Goal: Use online tool/utility: Utilize a website feature to perform a specific function

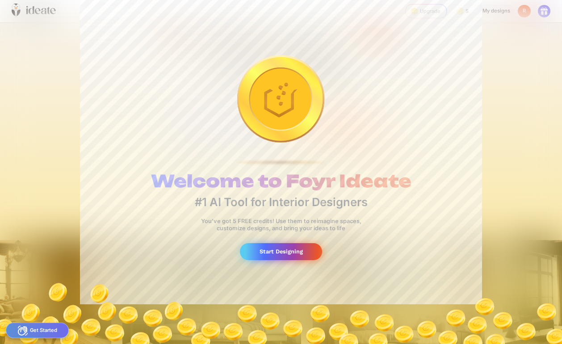
click at [297, 252] on div "Start Designing" at bounding box center [281, 251] width 82 height 17
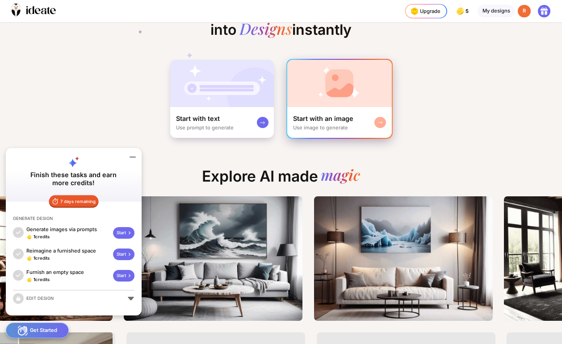
click at [314, 109] on div "Start with an image Use image to generate" at bounding box center [339, 122] width 105 height 30
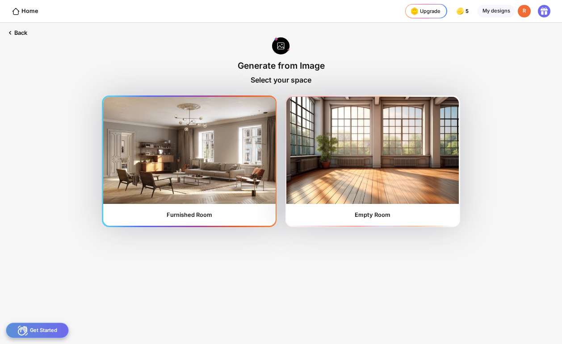
click at [188, 215] on div "Furnished Room" at bounding box center [190, 215] width 46 height 7
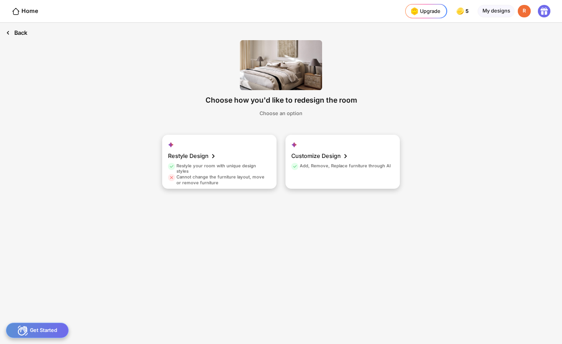
click at [17, 29] on div "Back" at bounding box center [16, 33] width 33 height 20
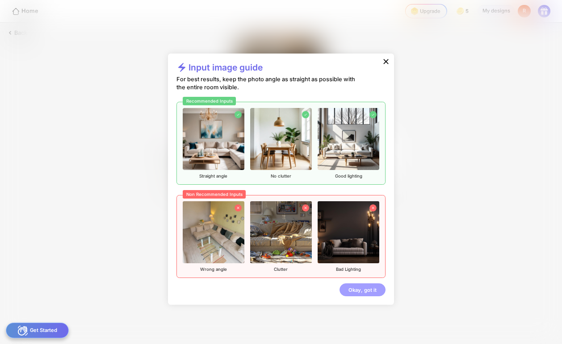
click at [364, 284] on div "Okay, got it" at bounding box center [362, 290] width 46 height 13
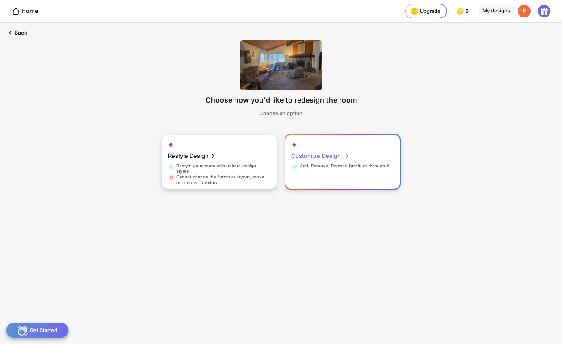
click at [328, 162] on div "Customize Design" at bounding box center [320, 156] width 59 height 14
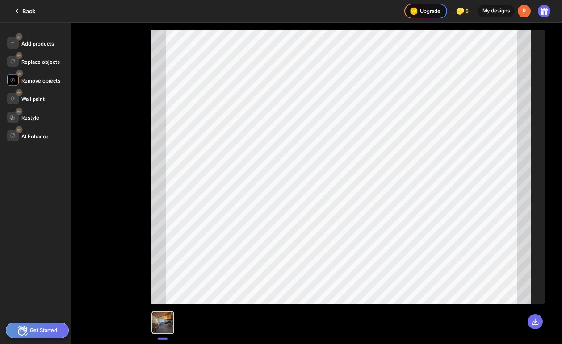
click at [44, 85] on div "Remove objects" at bounding box center [39, 80] width 64 height 12
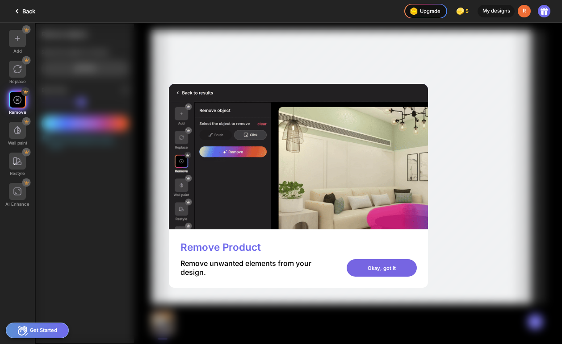
click at [377, 270] on div "Okay, got it" at bounding box center [382, 267] width 70 height 17
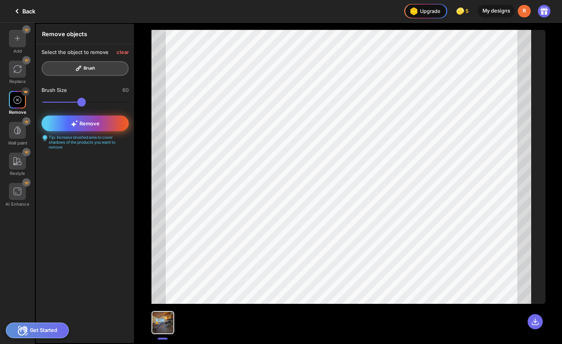
click at [112, 122] on div "Remove" at bounding box center [86, 124] width 88 height 16
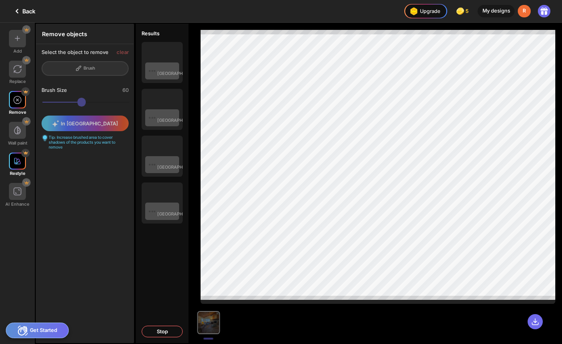
click at [21, 164] on div at bounding box center [17, 161] width 17 height 17
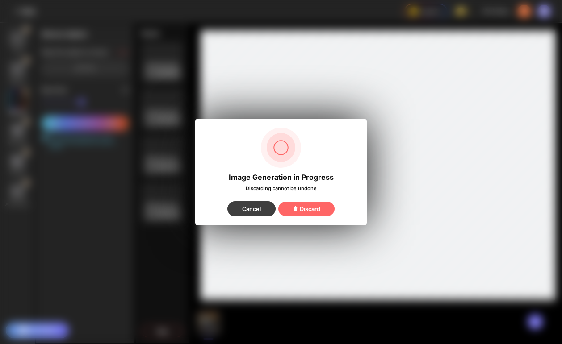
click at [248, 208] on div "Cancel" at bounding box center [251, 208] width 48 height 15
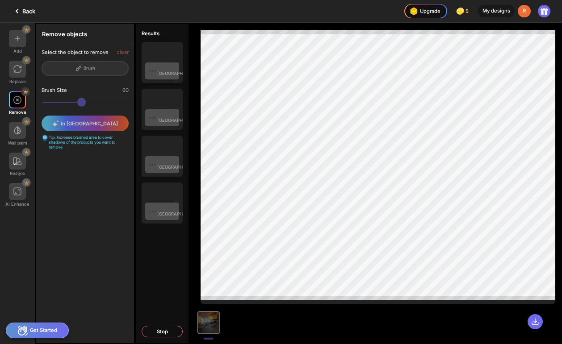
click at [14, 7] on icon at bounding box center [17, 11] width 11 height 11
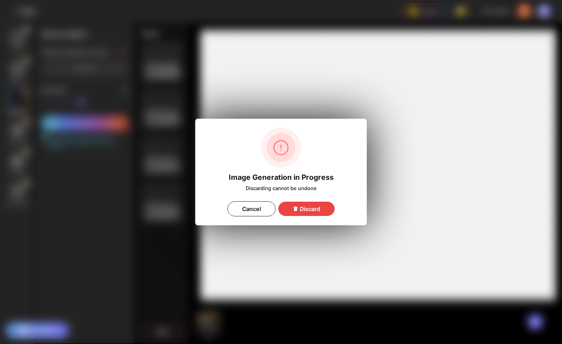
click at [314, 208] on div "Discard" at bounding box center [306, 209] width 56 height 14
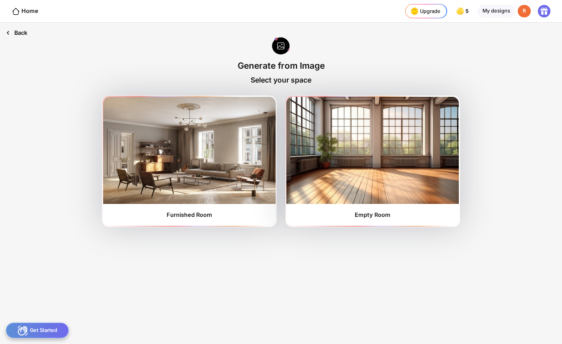
click at [25, 29] on div "Back" at bounding box center [16, 33] width 33 height 20
click at [10, 36] on icon at bounding box center [8, 33] width 8 height 8
click at [22, 32] on div "Back" at bounding box center [16, 33] width 33 height 20
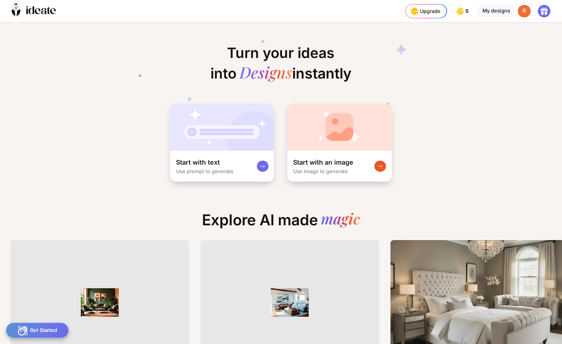
scroll to position [0, 6]
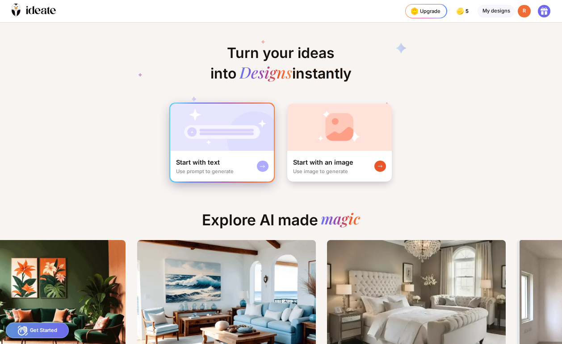
click at [219, 163] on div "Start with text Use prompt to generate" at bounding box center [205, 166] width 58 height 16
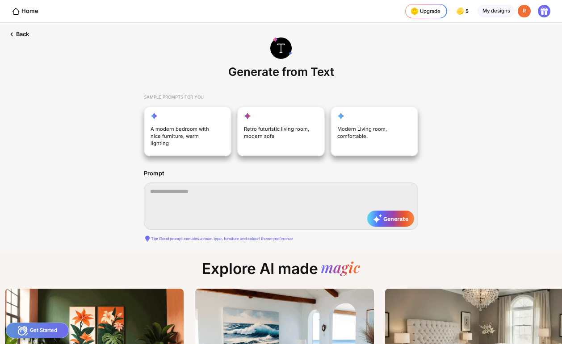
click at [210, 185] on textarea at bounding box center [281, 206] width 274 height 47
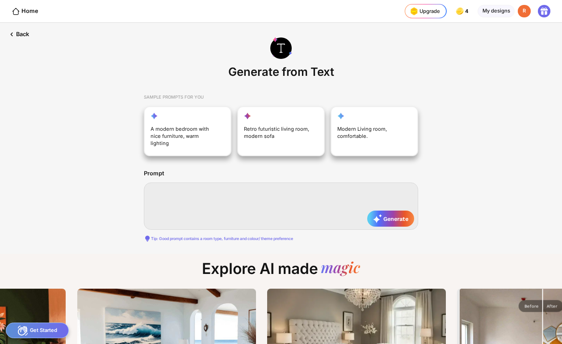
paste textarea "**********"
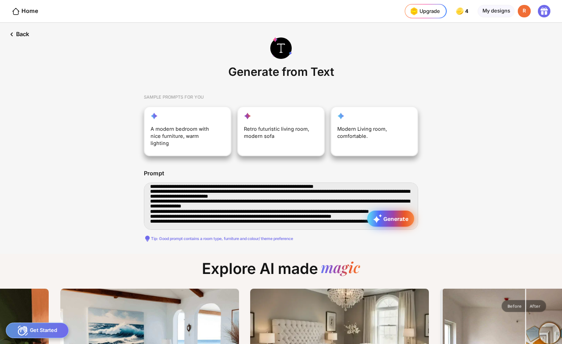
type textarea "**********"
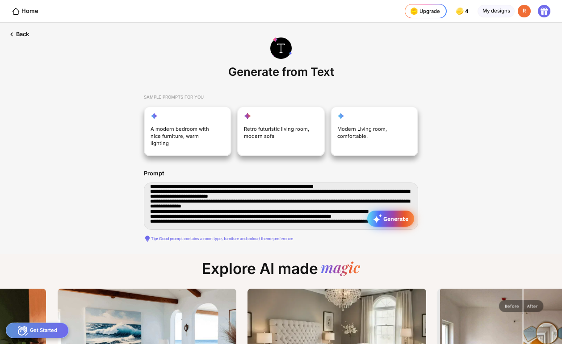
click at [390, 214] on span "Generate" at bounding box center [390, 218] width 35 height 9
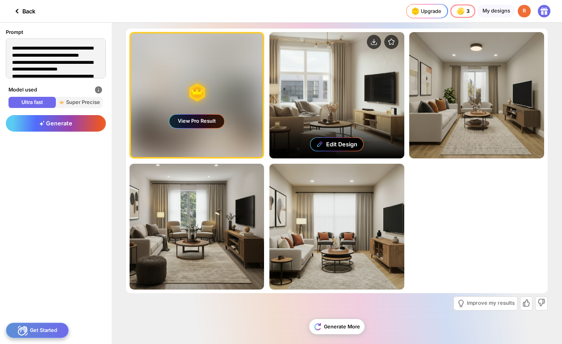
click at [309, 79] on div "Edit Design" at bounding box center [336, 95] width 135 height 126
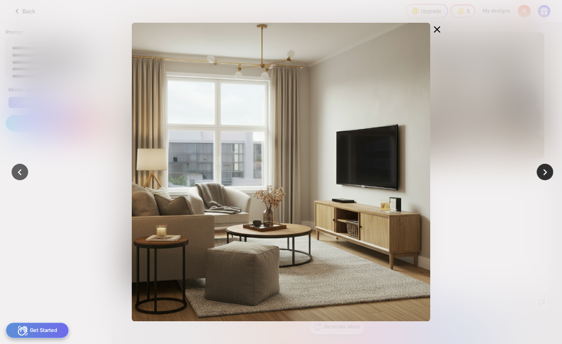
click at [541, 173] on icon at bounding box center [545, 172] width 13 height 13
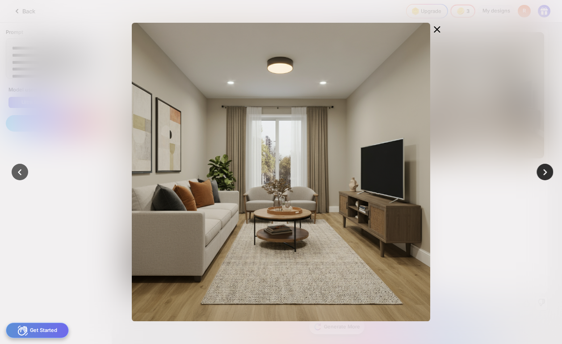
click at [542, 174] on icon at bounding box center [545, 172] width 13 height 13
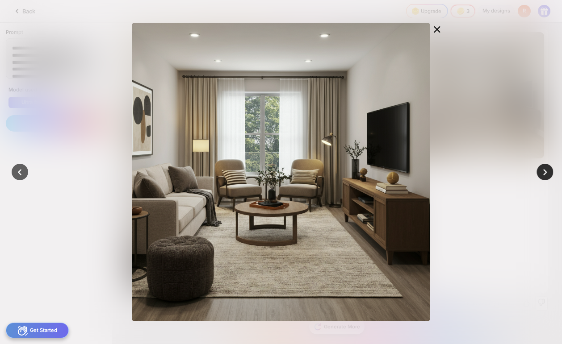
click at [542, 175] on icon at bounding box center [545, 172] width 13 height 13
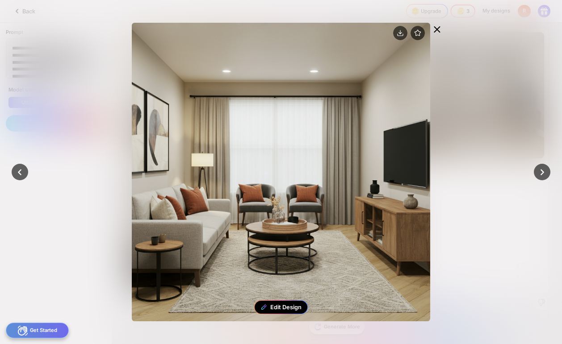
click at [435, 26] on icon at bounding box center [437, 29] width 11 height 11
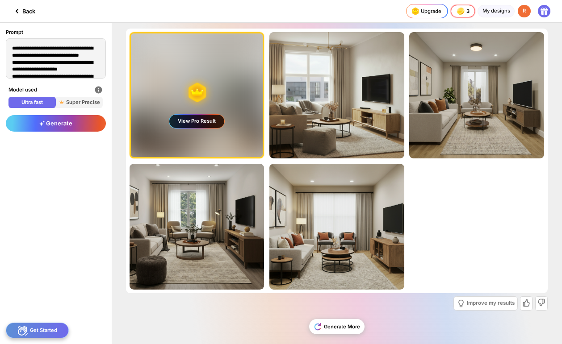
click at [199, 126] on div "View Pro Result" at bounding box center [196, 121] width 55 height 13
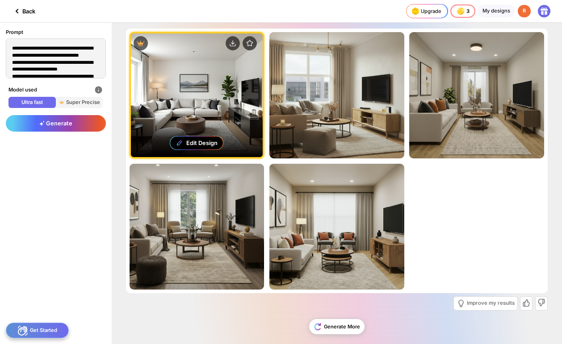
click at [197, 109] on div "Edit Design" at bounding box center [197, 95] width 132 height 124
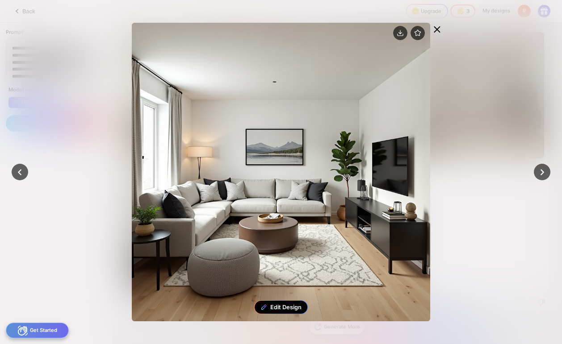
click at [441, 31] on icon at bounding box center [437, 29] width 11 height 11
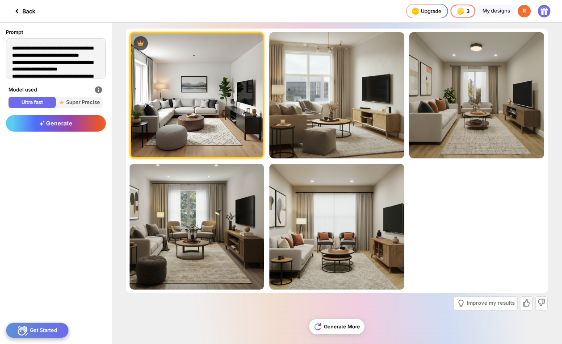
click at [43, 329] on div "Get Started" at bounding box center [37, 331] width 63 height 16
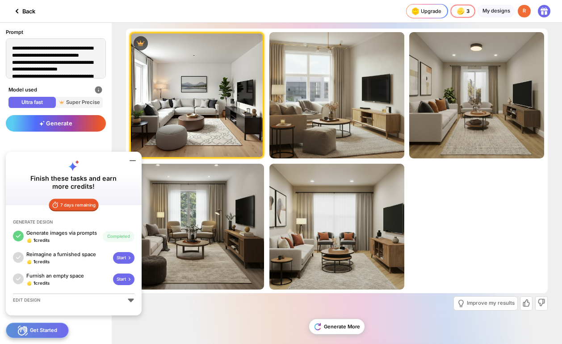
click at [452, 255] on div "Generating ultra realistic designs with our Super Precise Mode Almost there... …" at bounding box center [337, 161] width 422 height 265
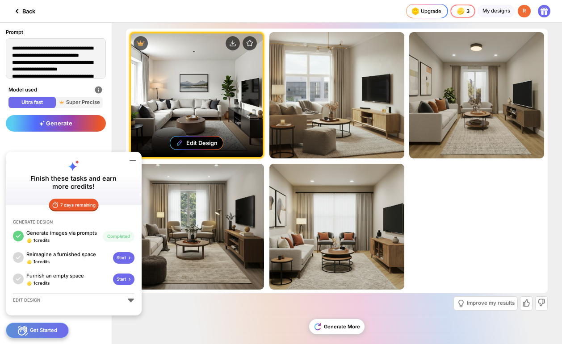
click at [207, 100] on div "Edit Design" at bounding box center [197, 95] width 132 height 124
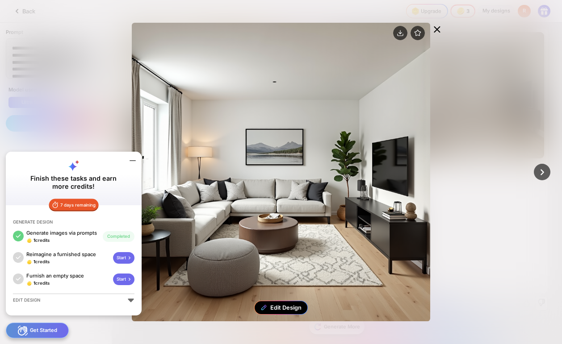
click at [280, 313] on div "Edit Design" at bounding box center [281, 308] width 54 height 14
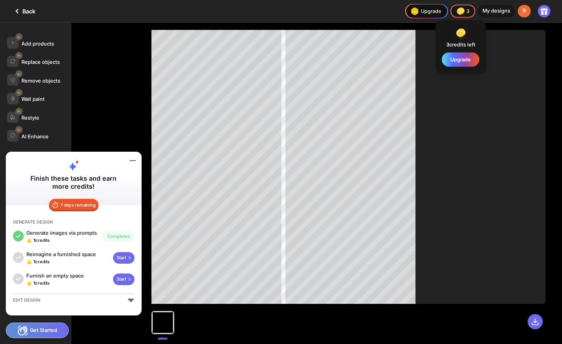
click at [468, 11] on span "3" at bounding box center [468, 11] width 4 height 6
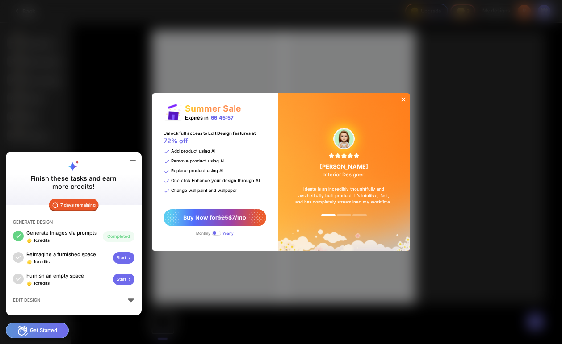
click at [434, 37] on div "Summer Sale Expires in 66:45:57 Unlock full access to Edit Design features at 7…" at bounding box center [281, 172] width 562 height 344
click at [414, 91] on div "Summer Sale Expires in 66:45:55 Unlock full access to Edit Design features at 7…" at bounding box center [281, 172] width 562 height 344
click at [405, 101] on icon at bounding box center [403, 100] width 4 height 4
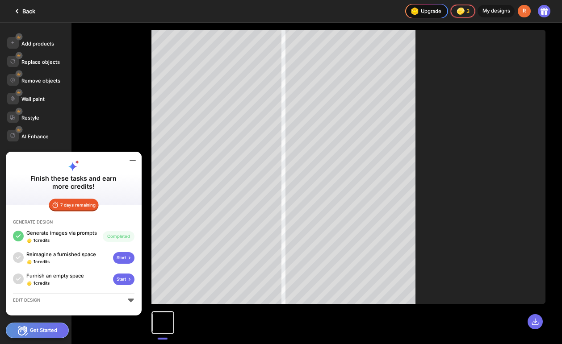
click at [133, 163] on icon at bounding box center [132, 160] width 11 height 11
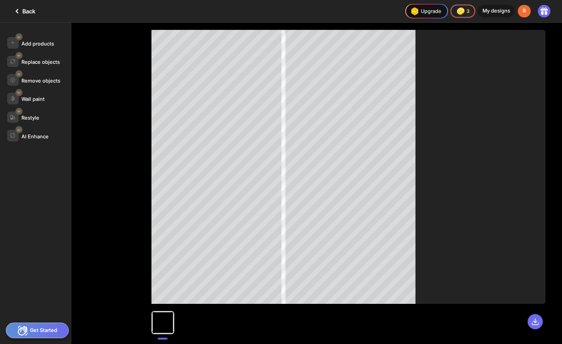
click at [170, 325] on div at bounding box center [162, 322] width 21 height 21
click at [42, 62] on div "Replace objects" at bounding box center [40, 62] width 38 height 6
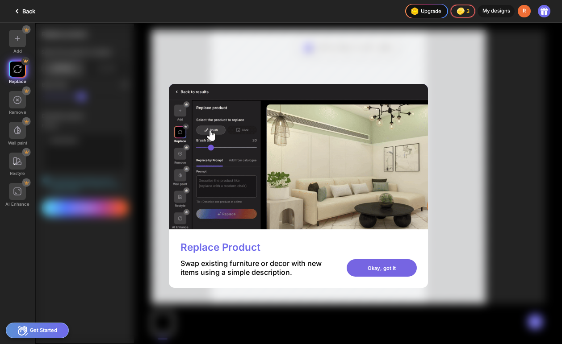
click at [364, 268] on div "Okay, got it" at bounding box center [382, 267] width 70 height 17
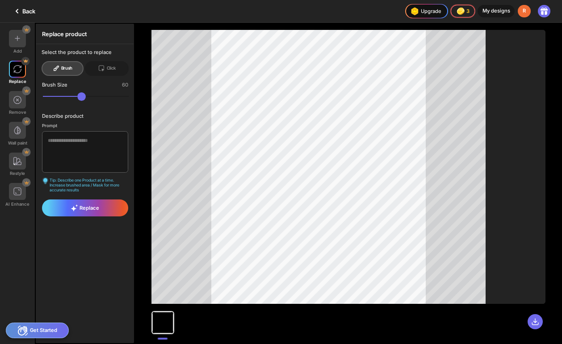
click at [20, 16] on icon at bounding box center [17, 11] width 11 height 11
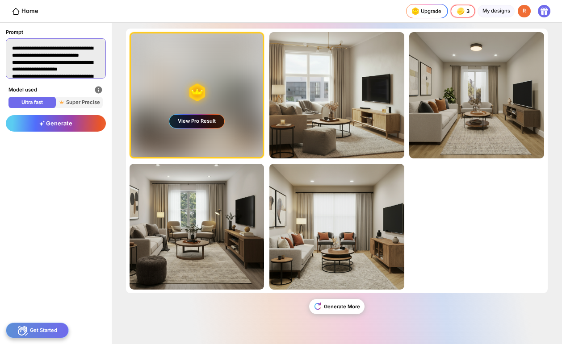
click at [51, 67] on textarea at bounding box center [56, 58] width 100 height 40
click at [55, 63] on textarea at bounding box center [56, 58] width 100 height 40
click at [25, 60] on textarea at bounding box center [56, 58] width 100 height 40
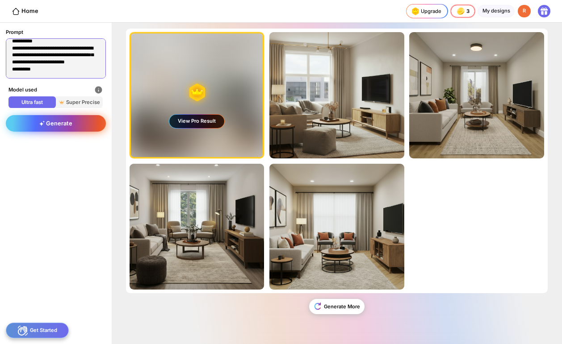
type textarea "**********"
click at [55, 121] on span "Generate" at bounding box center [55, 123] width 33 height 7
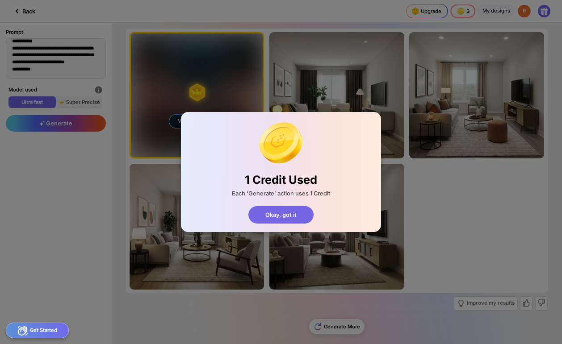
click at [293, 214] on div "Okay, got it" at bounding box center [281, 214] width 66 height 17
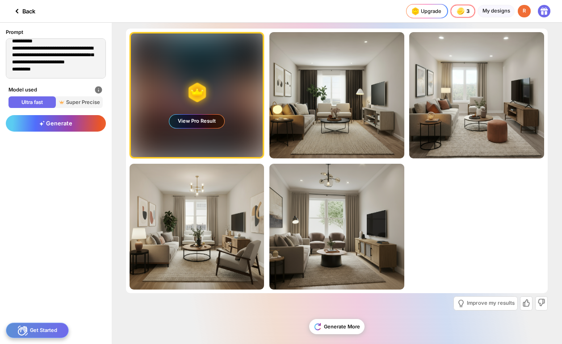
click at [210, 123] on div "View Pro Result" at bounding box center [196, 121] width 55 height 13
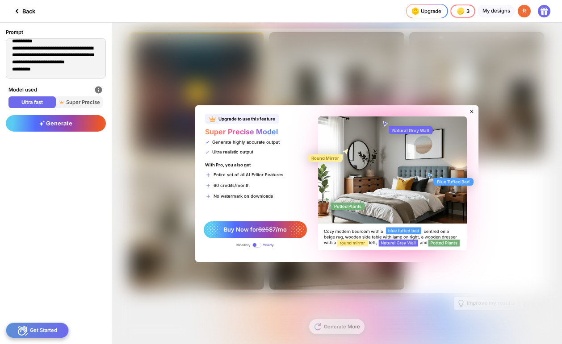
click at [473, 110] on icon at bounding box center [472, 112] width 6 height 6
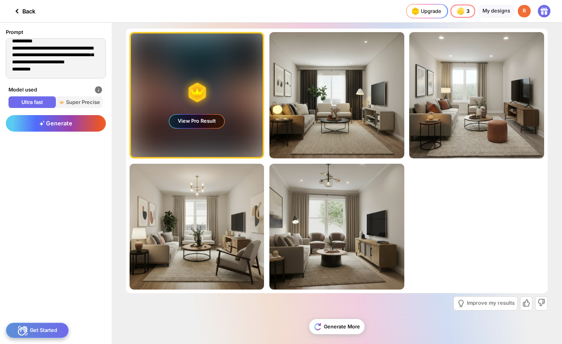
click at [204, 121] on div "View Pro Result" at bounding box center [196, 121] width 55 height 13
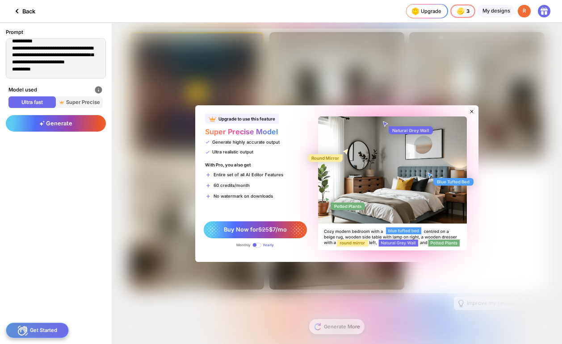
click at [230, 72] on div "Upgrade to use this feature Super Precise Model Generate highly accurate output…" at bounding box center [337, 184] width 450 height 322
click at [470, 111] on icon at bounding box center [472, 112] width 6 height 6
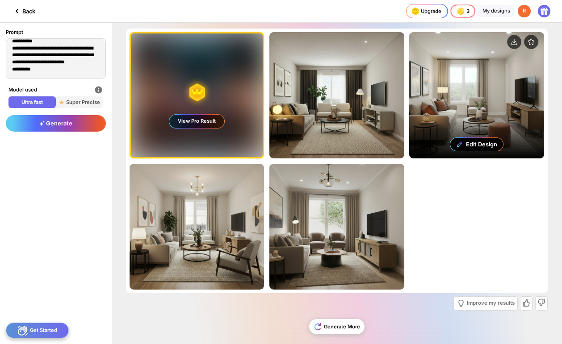
click at [454, 118] on div "Edit Design" at bounding box center [476, 95] width 135 height 126
